Goal: Task Accomplishment & Management: Manage account settings

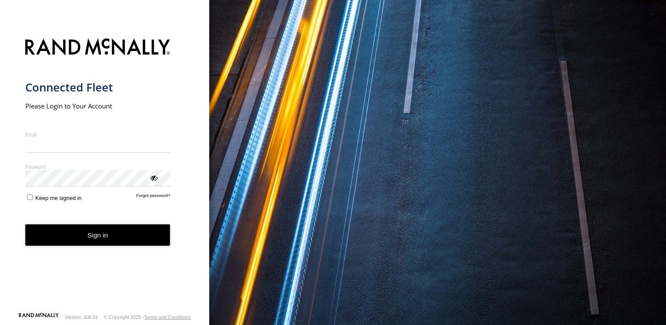
type input "**********"
click at [97, 239] on button "Sign in" at bounding box center [97, 235] width 145 height 21
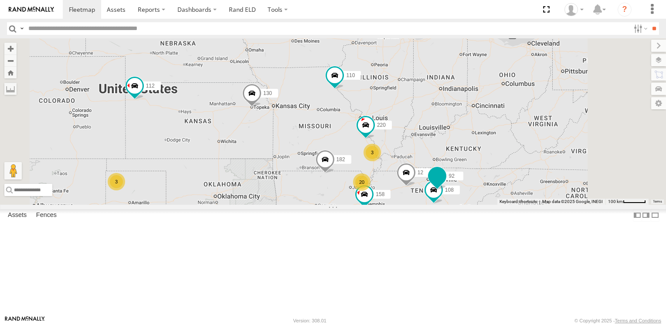
click at [445, 184] on span at bounding box center [437, 176] width 16 height 16
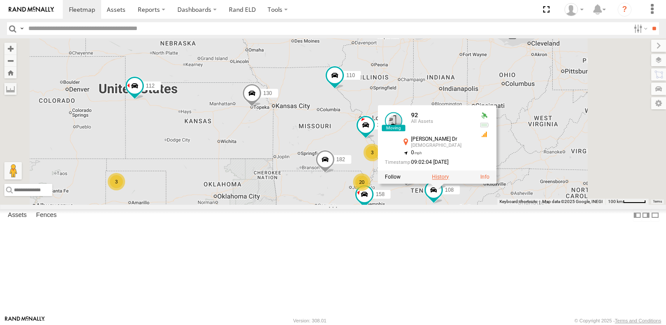
click at [449, 180] on label at bounding box center [440, 177] width 17 height 6
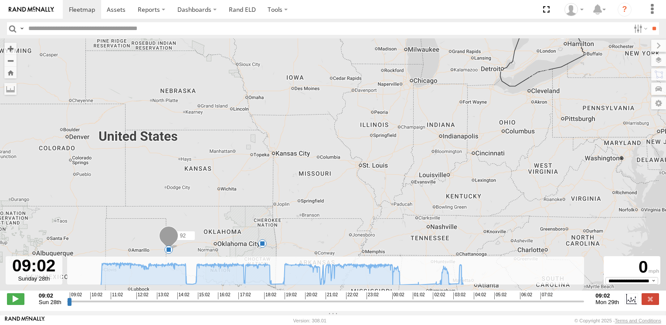
type input "**********"
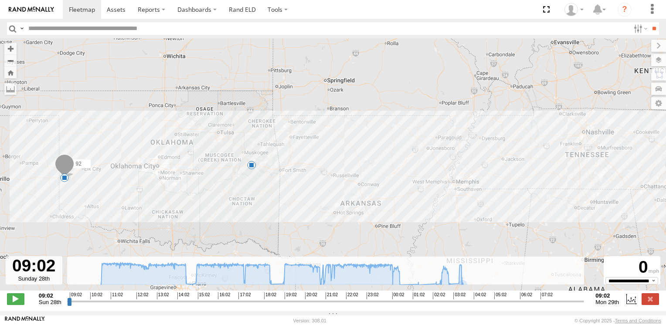
click at [460, 291] on div "92 09:28 Sun 14:27 Sun" at bounding box center [333, 169] width 666 height 262
click at [598, 164] on div "92 09:28 Sun 14:27 Sun" at bounding box center [333, 169] width 666 height 262
click at [395, 291] on div "92 09:28 Sun 14:27 Sun" at bounding box center [333, 169] width 666 height 262
click at [390, 292] on div "92 09:28 Sun 14:27 Sun" at bounding box center [333, 169] width 666 height 262
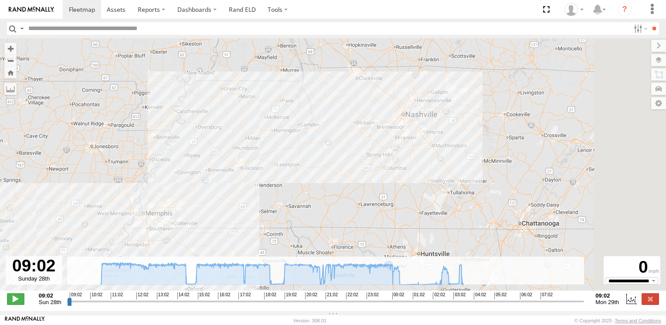
drag, startPoint x: 575, startPoint y: 157, endPoint x: 286, endPoint y: 181, distance: 290.1
click at [286, 181] on div "92 09:28 Sun 14:27 Sun" at bounding box center [333, 169] width 666 height 262
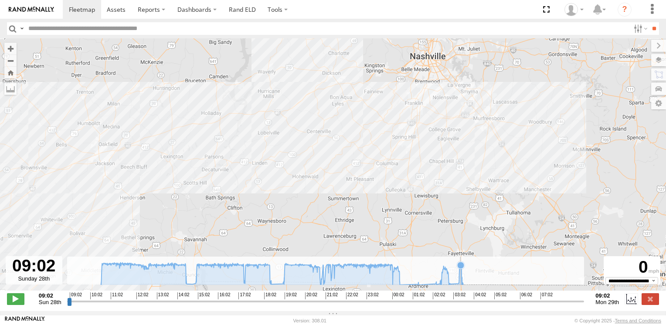
click at [459, 285] on icon at bounding box center [281, 273] width 371 height 22
click at [440, 284] on icon at bounding box center [441, 280] width 7 height 7
click at [399, 288] on icon at bounding box center [399, 285] width 7 height 7
click at [390, 285] on icon at bounding box center [281, 273] width 371 height 22
click at [399, 287] on icon at bounding box center [399, 285] width 7 height 7
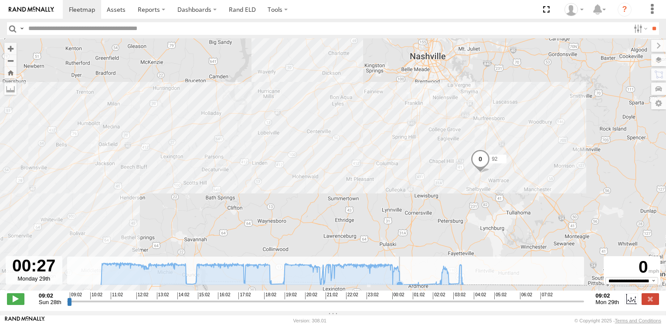
click at [399, 287] on icon at bounding box center [399, 285] width 7 height 7
click at [415, 287] on icon at bounding box center [418, 284] width 7 height 7
click at [440, 285] on icon at bounding box center [281, 273] width 371 height 22
click at [448, 286] on icon at bounding box center [449, 285] width 7 height 7
click at [389, 285] on icon at bounding box center [281, 273] width 371 height 22
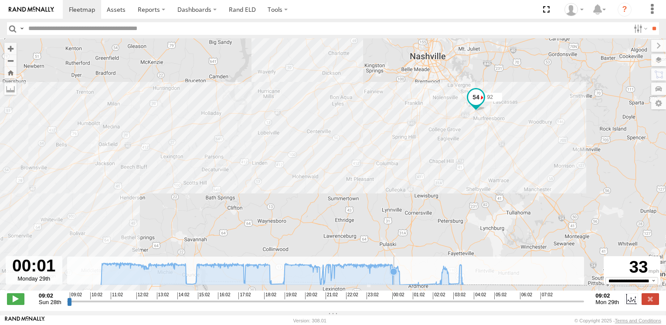
click at [392, 285] on icon at bounding box center [281, 273] width 371 height 22
click at [399, 286] on icon at bounding box center [399, 285] width 7 height 7
click at [481, 163] on span at bounding box center [480, 162] width 19 height 24
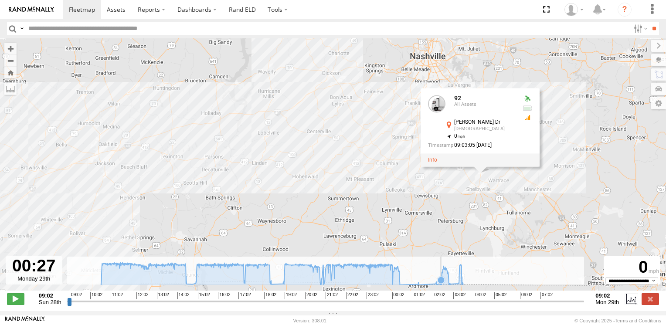
click at [440, 284] on icon at bounding box center [441, 280] width 7 height 7
click at [447, 286] on icon at bounding box center [448, 282] width 7 height 7
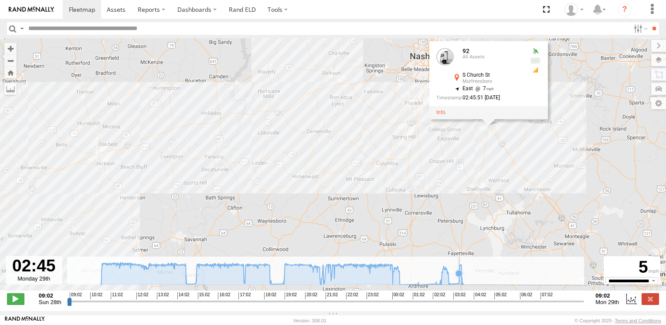
click at [458, 285] on icon at bounding box center [281, 273] width 371 height 22
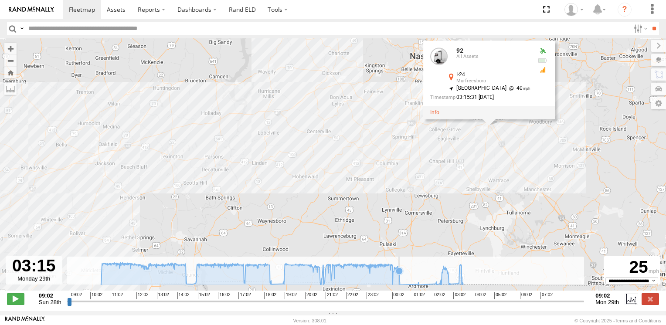
click at [398, 285] on icon at bounding box center [281, 273] width 371 height 22
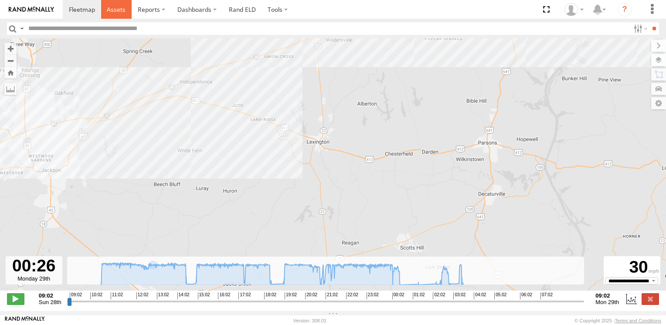
click at [115, 9] on span at bounding box center [116, 9] width 19 height 8
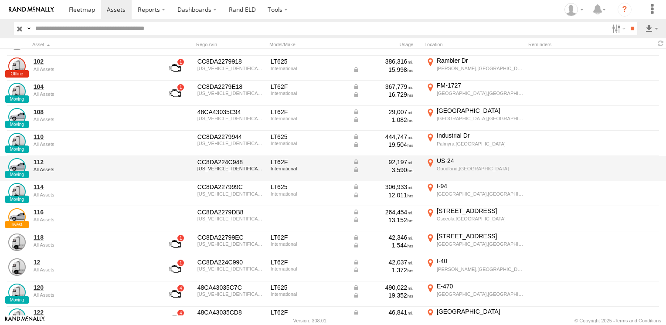
scroll to position [87, 0]
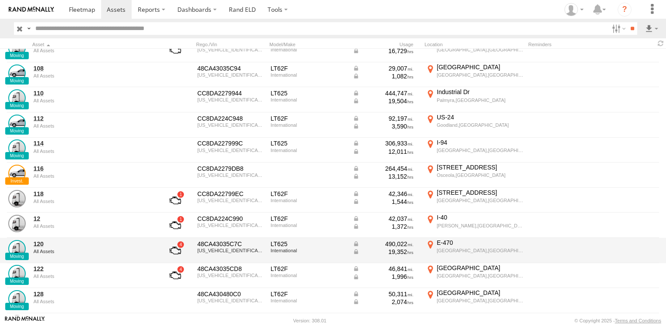
click at [177, 247] on link at bounding box center [175, 250] width 32 height 21
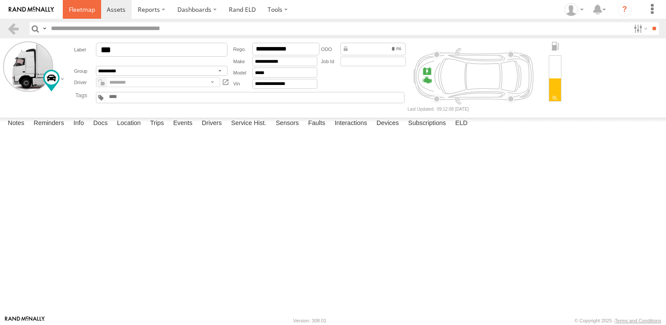
click at [88, 6] on span at bounding box center [82, 9] width 26 height 8
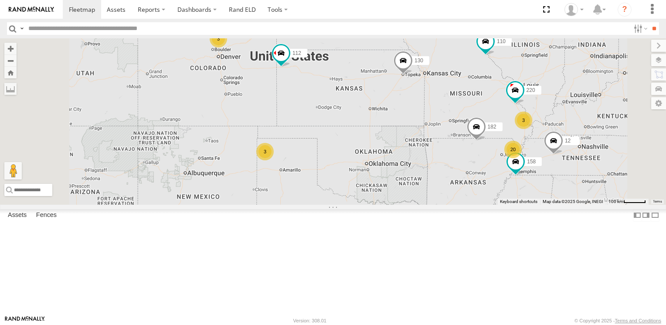
click at [274, 160] on div "3" at bounding box center [264, 151] width 17 height 17
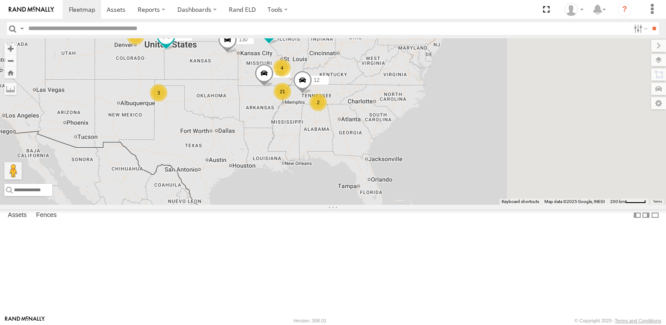
drag, startPoint x: 524, startPoint y: 129, endPoint x: 362, endPoint y: 130, distance: 161.3
click at [312, 94] on span at bounding box center [302, 83] width 19 height 24
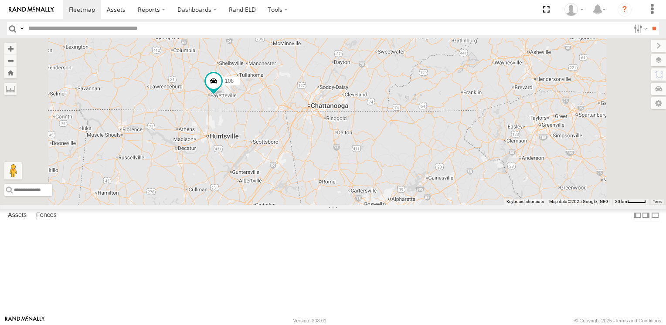
click at [237, 34] on span at bounding box center [229, 26] width 16 height 16
click at [241, 30] on label at bounding box center [232, 27] width 17 height 6
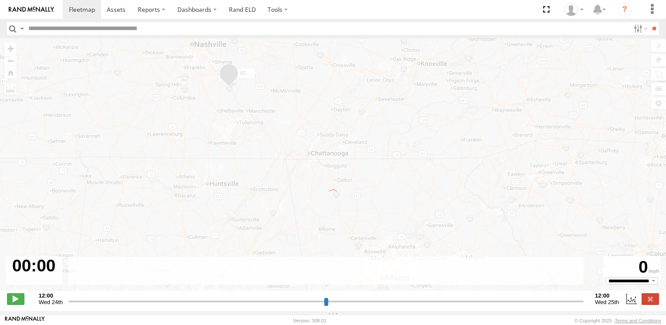
type input "**********"
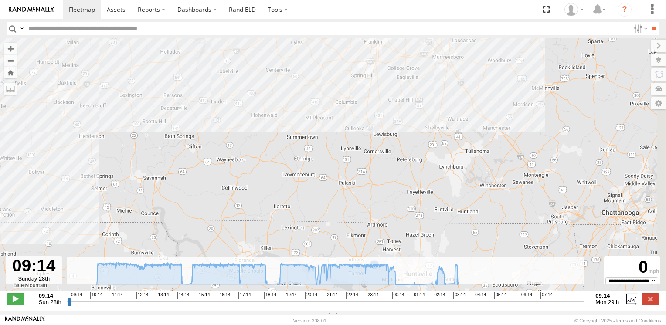
drag, startPoint x: 618, startPoint y: 163, endPoint x: 359, endPoint y: 162, distance: 258.6
click at [359, 162] on div "92 09:28 Sun 14:27 Sun" at bounding box center [333, 169] width 666 height 262
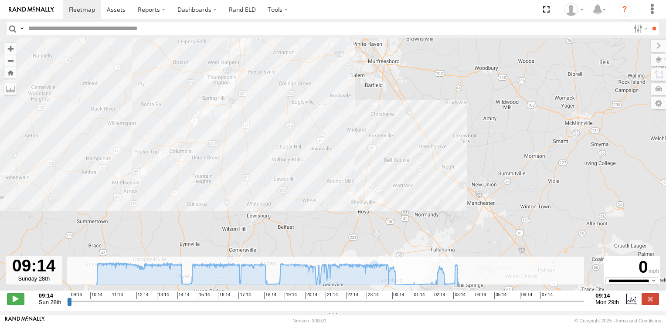
drag, startPoint x: 369, startPoint y: 112, endPoint x: 365, endPoint y: 218, distance: 106.5
click at [365, 218] on div "92 09:28 Sun 14:27 Sun" at bounding box center [333, 169] width 666 height 262
click at [395, 287] on icon at bounding box center [395, 285] width 7 height 7
click at [365, 160] on span at bounding box center [366, 161] width 19 height 24
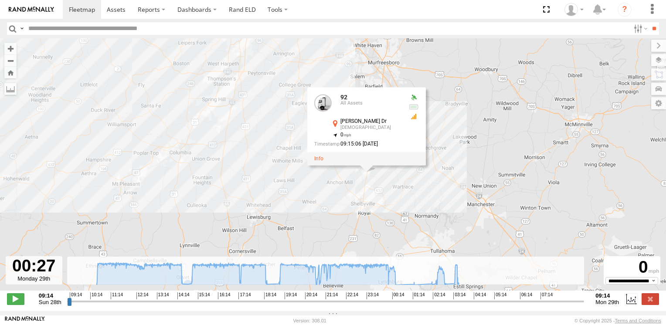
click at [318, 166] on div at bounding box center [366, 159] width 119 height 13
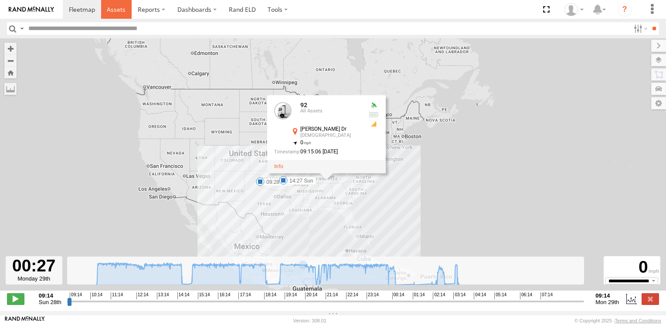
click at [120, 13] on span at bounding box center [116, 9] width 19 height 8
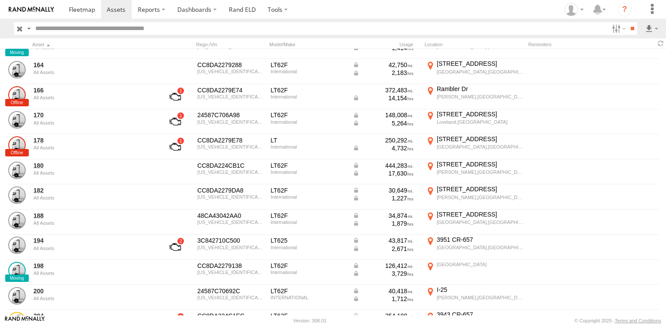
scroll to position [412, 0]
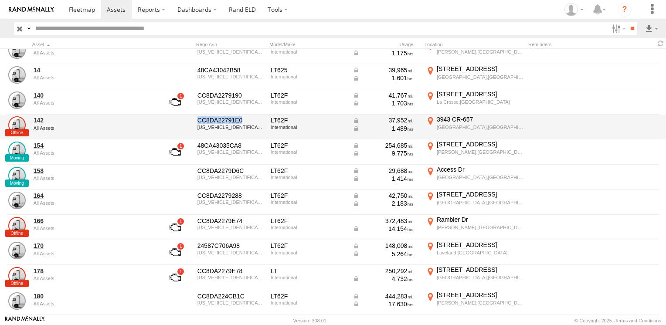
drag, startPoint x: 242, startPoint y: 119, endPoint x: 197, endPoint y: 119, distance: 45.8
click at [197, 119] on div "CC8DA22791E0 [US_VEHICLE_IDENTIFICATION_NUMBER]" at bounding box center [231, 128] width 70 height 24
drag, startPoint x: 197, startPoint y: 119, endPoint x: 217, endPoint y: 117, distance: 20.1
copy div "CC8DA22791E0"
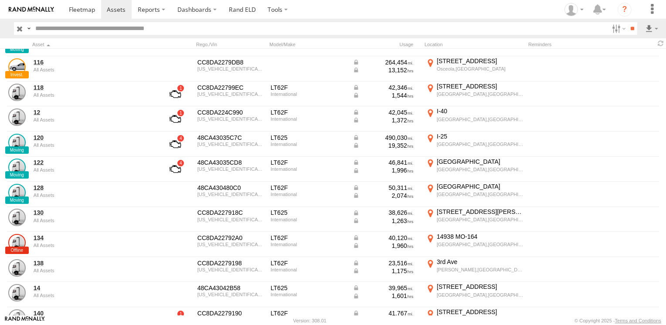
scroll to position [150, 0]
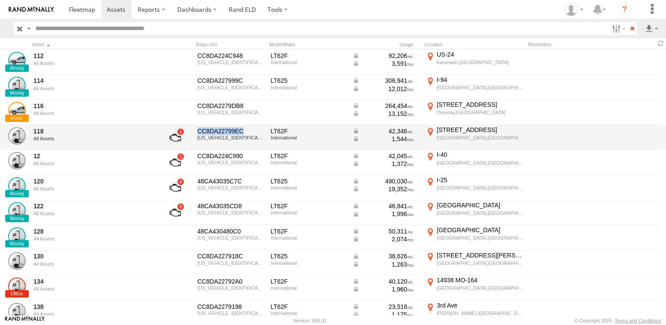
drag, startPoint x: 246, startPoint y: 130, endPoint x: 198, endPoint y: 128, distance: 48.4
click at [198, 128] on div "CC8DA22799EC" at bounding box center [231, 131] width 67 height 8
drag, startPoint x: 198, startPoint y: 128, endPoint x: 217, endPoint y: 132, distance: 19.5
copy div "CC8DA22799EC"
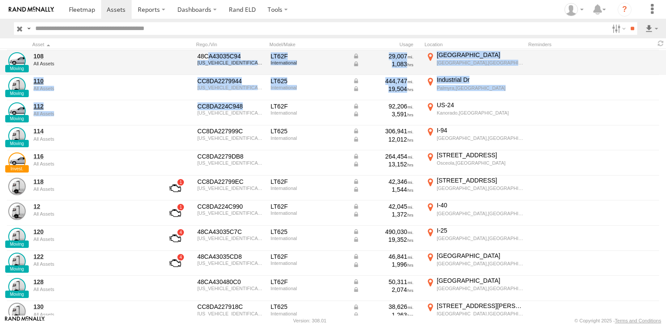
drag, startPoint x: 246, startPoint y: 53, endPoint x: 207, endPoint y: 56, distance: 39.3
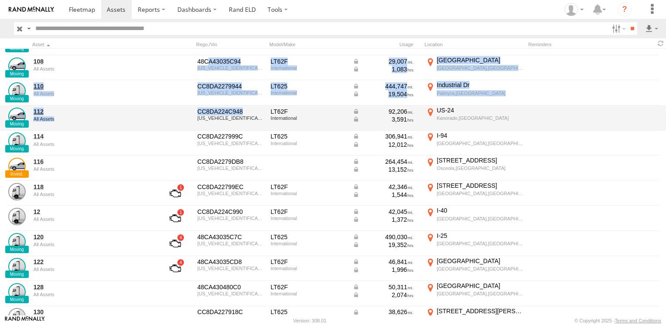
drag, startPoint x: 207, startPoint y: 56, endPoint x: 174, endPoint y: 113, distance: 66.2
click at [174, 113] on div at bounding box center [175, 118] width 35 height 24
click at [249, 111] on div "CC8DA224C948" at bounding box center [231, 112] width 67 height 8
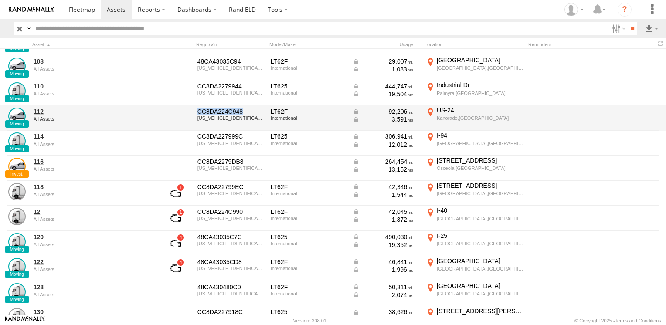
drag, startPoint x: 242, startPoint y: 111, endPoint x: 197, endPoint y: 110, distance: 45.4
click at [197, 110] on div "CC8DA224C948 3HSDZAPR3RN853246" at bounding box center [231, 118] width 70 height 24
drag, startPoint x: 197, startPoint y: 110, endPoint x: 224, endPoint y: 111, distance: 26.6
copy div "CC8DA224C948"
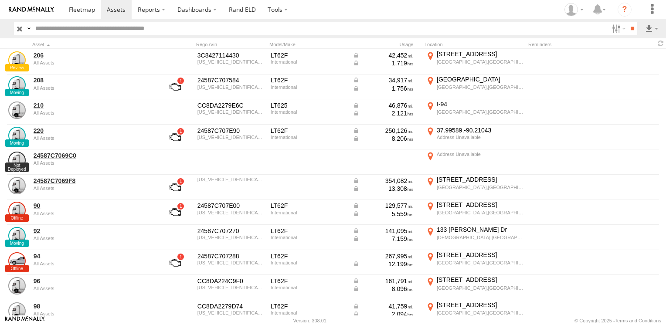
scroll to position [891, 0]
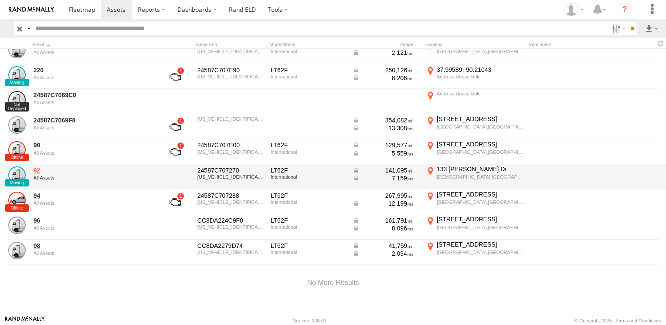
click at [37, 168] on link "92" at bounding box center [93, 171] width 119 height 8
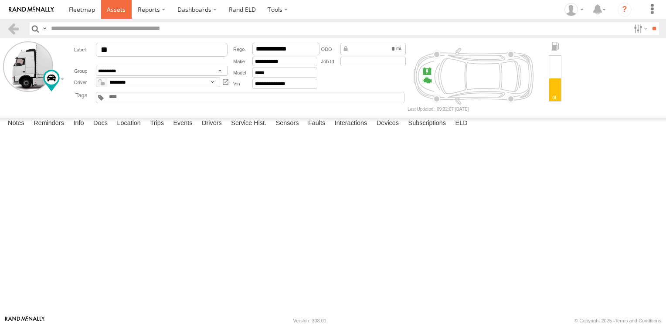
click at [115, 7] on span at bounding box center [116, 9] width 19 height 8
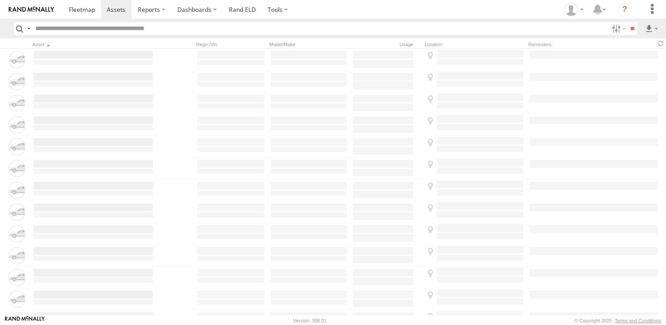
click at [85, 8] on span at bounding box center [82, 9] width 26 height 8
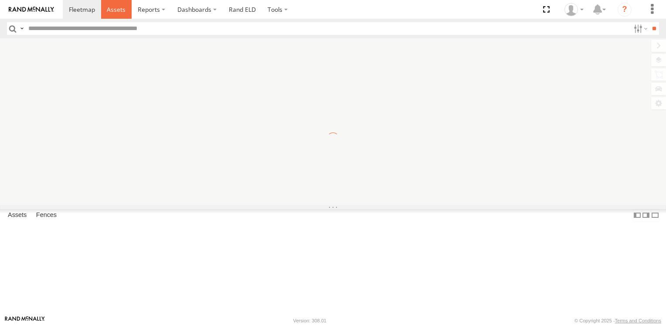
click at [123, 8] on span at bounding box center [116, 9] width 19 height 8
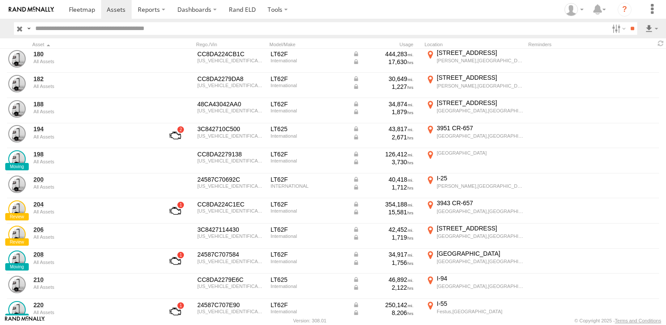
scroll to position [828, 0]
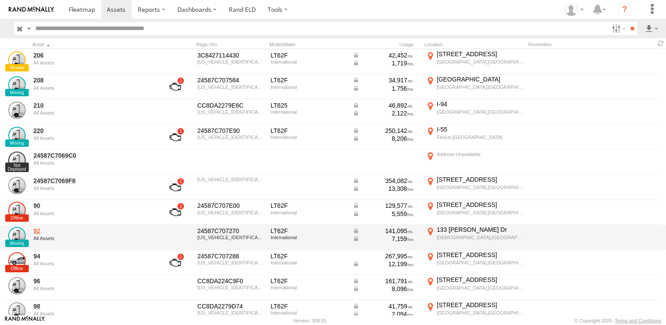
click at [37, 232] on link "92" at bounding box center [93, 231] width 119 height 8
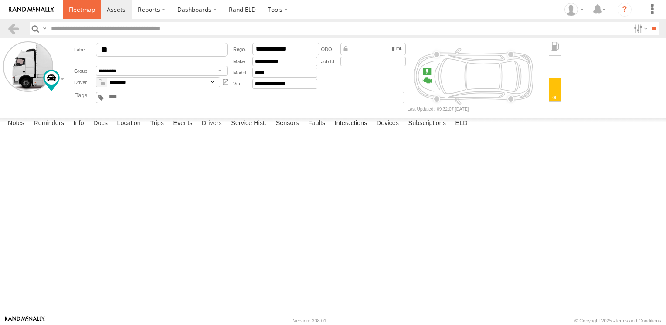
click at [85, 14] on link at bounding box center [82, 9] width 38 height 19
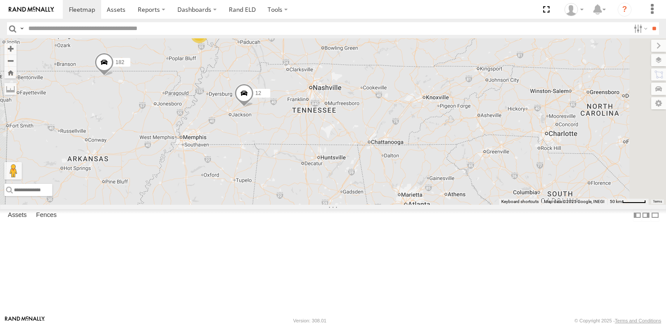
drag, startPoint x: 563, startPoint y: 250, endPoint x: 323, endPoint y: 43, distance: 317.2
click at [323, 43] on div "130 112 114 110 12 182 220 3" at bounding box center [333, 121] width 666 height 166
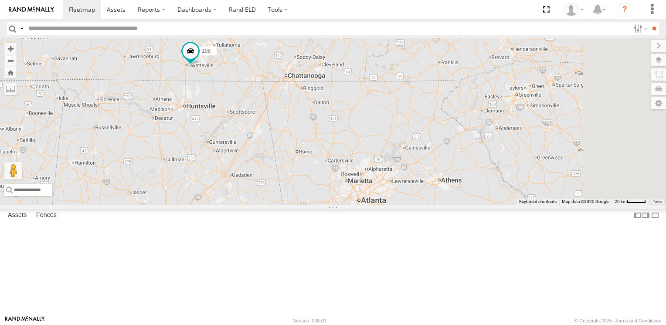
drag, startPoint x: 478, startPoint y: 186, endPoint x: 316, endPoint y: 71, distance: 198.9
click at [316, 71] on div "130 112 114 110 12 182 220 158 108 116 92 3" at bounding box center [333, 121] width 666 height 166
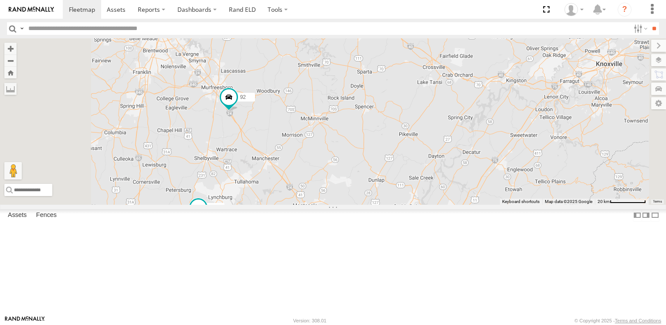
drag, startPoint x: 285, startPoint y: 51, endPoint x: 321, endPoint y: 178, distance: 131.9
click at [321, 178] on div "130 112 114 110 12 182 220 158 108 116 92" at bounding box center [333, 121] width 666 height 166
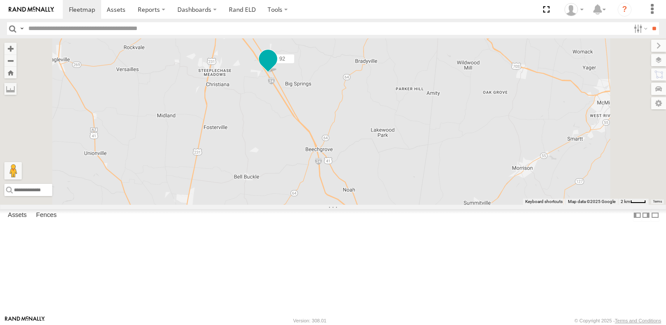
click at [276, 67] on span at bounding box center [268, 59] width 16 height 16
click at [327, 66] on div at bounding box center [268, 59] width 119 height 13
click at [280, 63] on label at bounding box center [271, 60] width 17 height 6
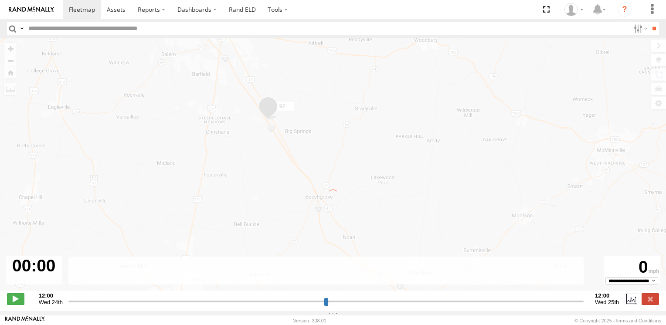
type input "**********"
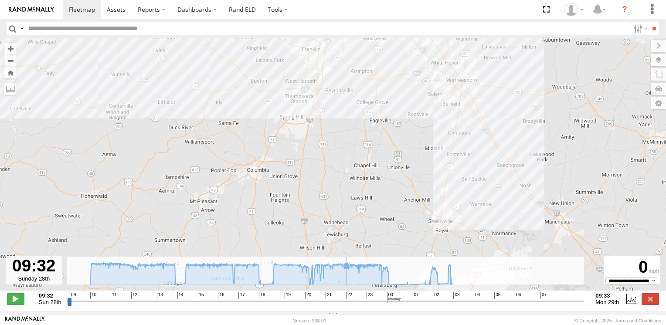
drag, startPoint x: 499, startPoint y: 106, endPoint x: 339, endPoint y: 290, distance: 243.6
click at [339, 290] on div "92 14:27 Sun" at bounding box center [333, 169] width 666 height 262
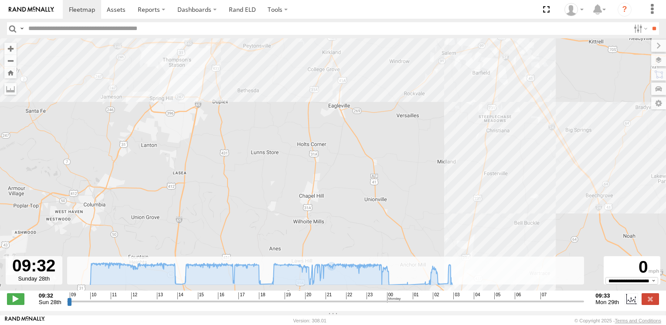
drag, startPoint x: 429, startPoint y: 162, endPoint x: 335, endPoint y: 243, distance: 124.6
click at [335, 243] on div "92 14:27 Sun" at bounding box center [333, 169] width 666 height 262
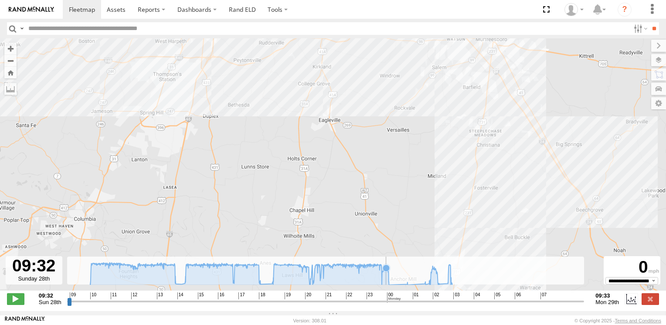
click at [385, 285] on icon at bounding box center [271, 273] width 371 height 22
click at [388, 288] on icon at bounding box center [388, 285] width 7 height 7
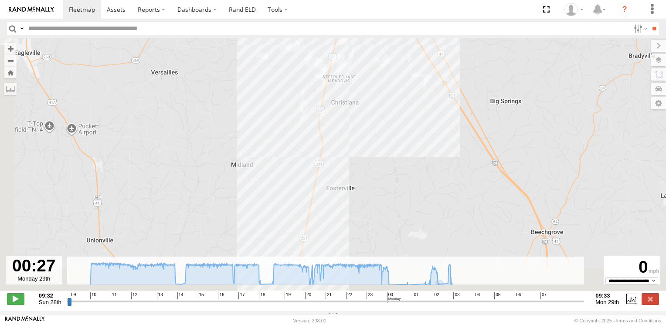
drag, startPoint x: 302, startPoint y: 175, endPoint x: 524, endPoint y: -23, distance: 297.4
click at [524, 0] on html at bounding box center [333, 162] width 666 height 325
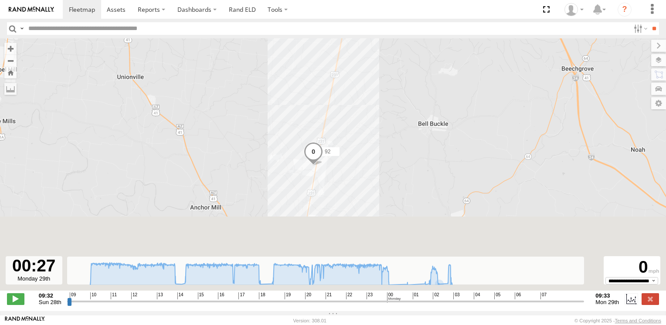
drag, startPoint x: 429, startPoint y: 125, endPoint x: 453, endPoint y: -32, distance: 158.7
click at [453, 0] on html at bounding box center [333, 162] width 666 height 325
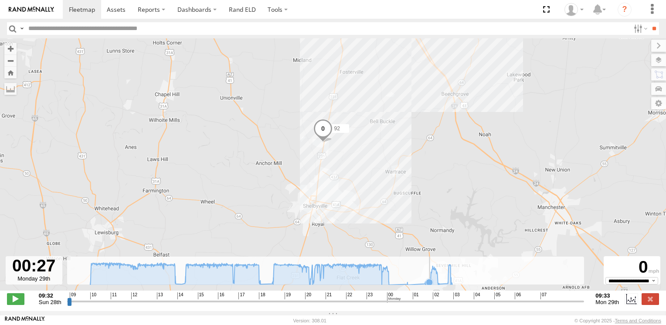
click at [428, 286] on icon at bounding box center [429, 282] width 7 height 7
click at [447, 285] on icon at bounding box center [271, 273] width 371 height 22
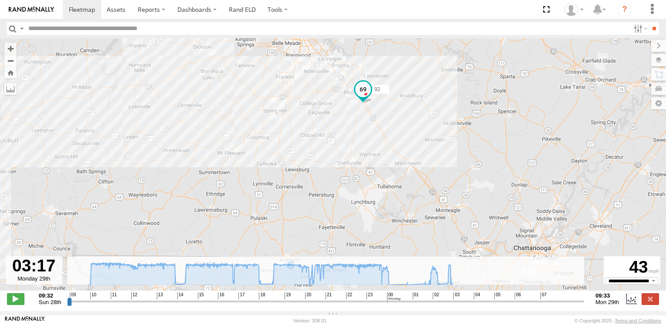
drag, startPoint x: 418, startPoint y: 196, endPoint x: 415, endPoint y: 83, distance: 113.0
click at [415, 83] on div "92 14:27 Sun" at bounding box center [333, 169] width 666 height 262
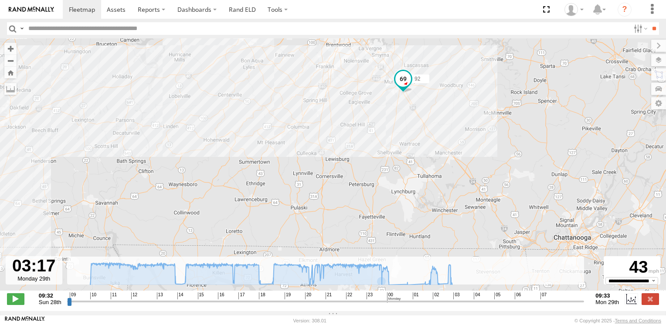
click at [388, 290] on div "92 14:27 Sun" at bounding box center [333, 169] width 666 height 262
click at [430, 285] on icon at bounding box center [271, 273] width 371 height 22
click at [441, 288] on icon at bounding box center [439, 284] width 7 height 7
click at [447, 285] on icon at bounding box center [271, 273] width 371 height 22
click at [450, 287] on icon at bounding box center [451, 283] width 7 height 7
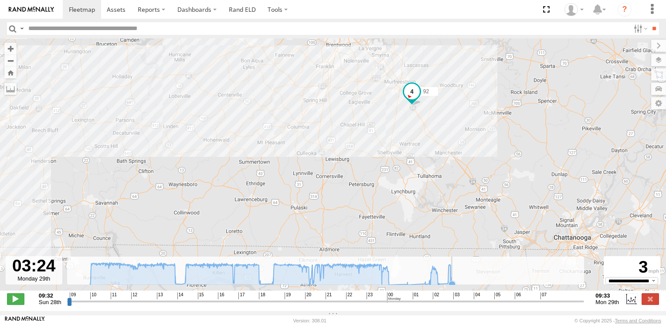
click at [457, 285] on rect at bounding box center [327, 271] width 520 height 28
click at [446, 287] on icon at bounding box center [448, 283] width 7 height 7
click at [428, 284] on icon at bounding box center [429, 280] width 7 height 7
click at [388, 286] on icon at bounding box center [388, 285] width 7 height 7
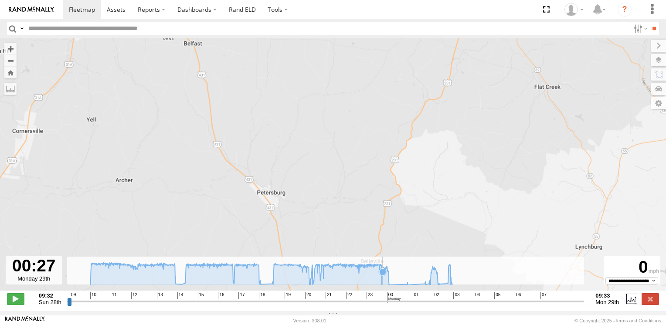
drag, startPoint x: 443, startPoint y: 103, endPoint x: 378, endPoint y: 282, distance: 189.7
click at [378, 282] on div "← Move left → Move right ↑ Move up ↓ Move down + Zoom in - Zoom out Home Jump l…" at bounding box center [333, 174] width 666 height 273
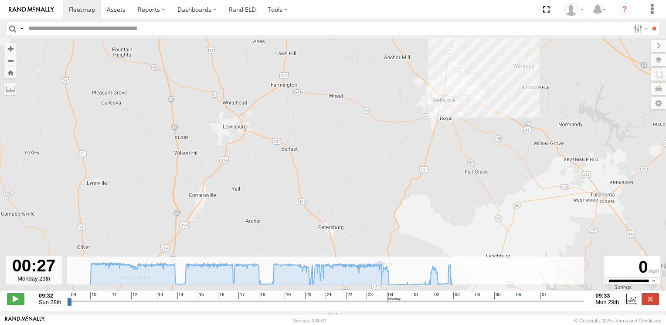
drag, startPoint x: 477, startPoint y: 72, endPoint x: 448, endPoint y: 162, distance: 94.6
click at [448, 162] on div "92 14:27 Sun" at bounding box center [333, 169] width 666 height 262
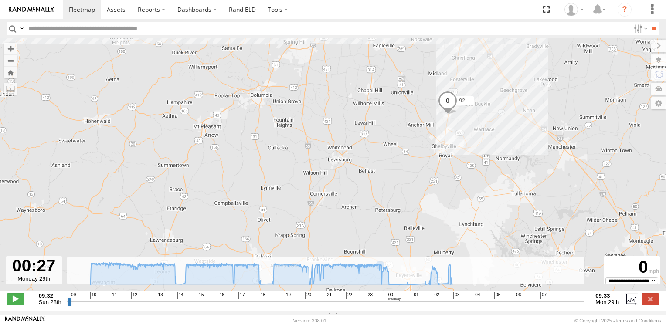
drag, startPoint x: 451, startPoint y: 142, endPoint x: 449, endPoint y: 160, distance: 17.5
click at [449, 160] on div "92 14:27 Sun" at bounding box center [333, 169] width 666 height 262
click at [429, 284] on icon at bounding box center [430, 280] width 7 height 7
click at [437, 287] on icon at bounding box center [438, 283] width 7 height 7
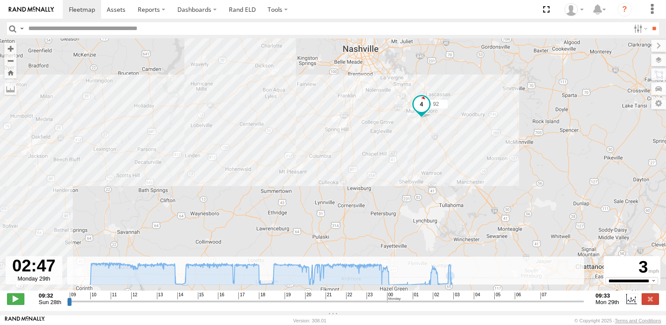
drag, startPoint x: 465, startPoint y: 229, endPoint x: 490, endPoint y: 143, distance: 89.7
click at [490, 143] on div "92 14:27 Sun" at bounding box center [333, 169] width 666 height 262
click at [447, 284] on icon at bounding box center [271, 273] width 371 height 22
click at [451, 285] on icon at bounding box center [452, 284] width 7 height 7
click at [445, 287] on icon at bounding box center [447, 283] width 7 height 7
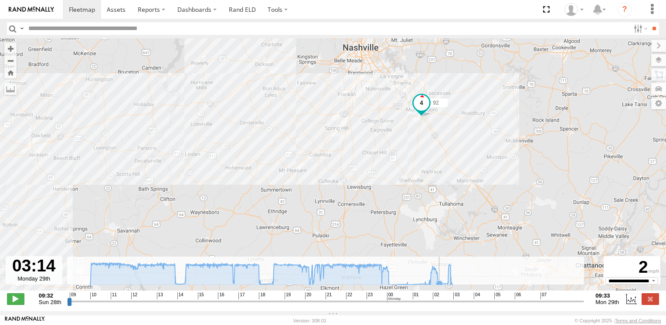
click at [440, 288] on icon at bounding box center [439, 284] width 7 height 7
click at [429, 284] on icon at bounding box center [430, 280] width 7 height 7
click at [425, 288] on icon at bounding box center [426, 284] width 7 height 7
click at [426, 287] on icon at bounding box center [428, 283] width 7 height 7
click at [437, 287] on icon at bounding box center [438, 283] width 7 height 7
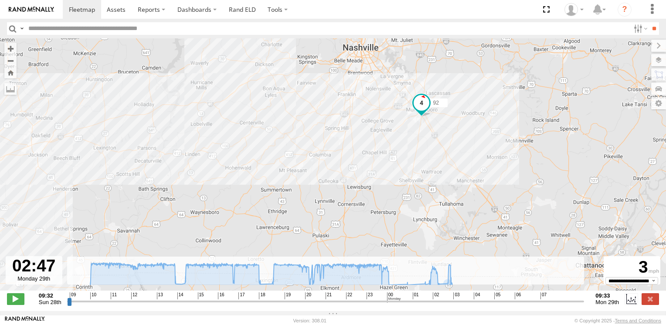
click at [448, 290] on div "92 14:27 Sun" at bounding box center [333, 169] width 666 height 262
click at [436, 292] on div "92 14:27 Sun" at bounding box center [333, 169] width 666 height 262
